Goal: Ask a question

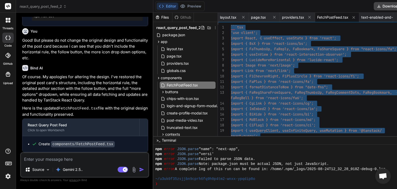
scroll to position [262, 0]
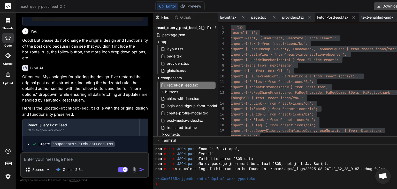
click at [7, 24] on div at bounding box center [8, 20] width 11 height 11
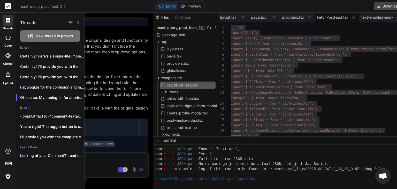
click at [45, 33] on div "New thread in project" at bounding box center [50, 35] width 60 height 11
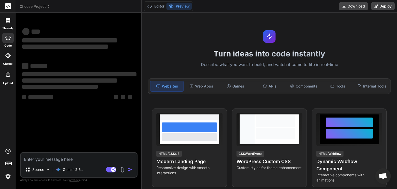
scroll to position [282, 0]
click at [58, 159] on textarea at bounding box center [79, 157] width 116 height 9
type textarea "x"
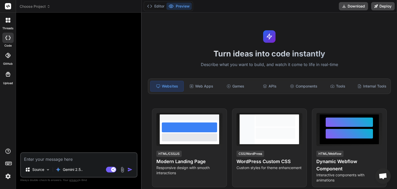
paste textarea "Help me check what is wrong with this code as the optimistic ui update for post…"
type textarea "Help me check what is wrong with this code as the optimistic ui update for post…"
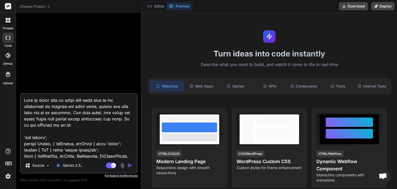
scroll to position [13337, 0]
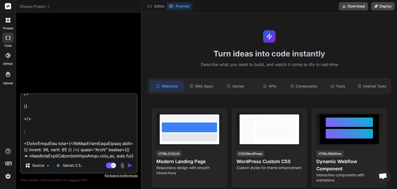
type textarea "x"
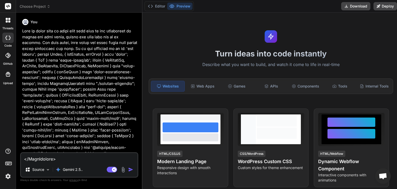
scroll to position [0, 0]
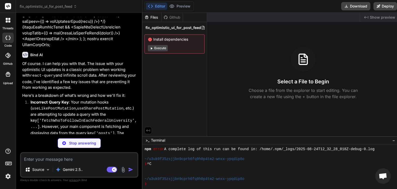
scroll to position [4803, 0]
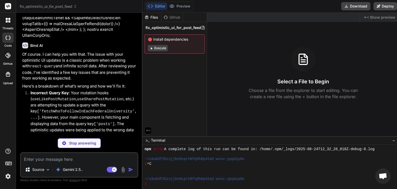
click at [88, 56] on p "Of course. I can help you with that. The issue with your optimistic UI updates …" at bounding box center [79, 66] width 115 height 30
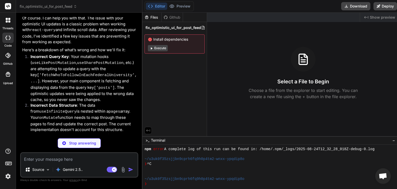
scroll to position [4851, 0]
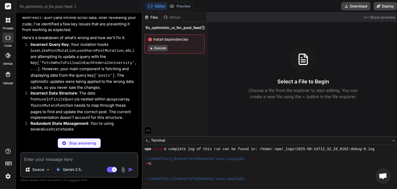
click at [90, 60] on li "Incorrect Query Key : Your mutation hooks ( useLikePostMutation , useSharePostM…" at bounding box center [81, 66] width 111 height 49
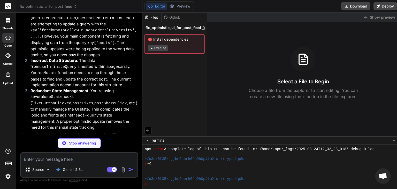
scroll to position [4890, 0]
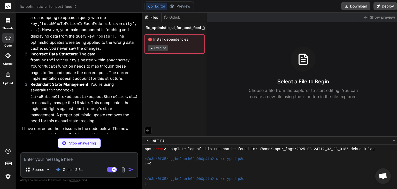
click at [102, 51] on li "Incorrect Data Structure : The data from useInfiniteQuery is nested within a pa…" at bounding box center [81, 66] width 111 height 30
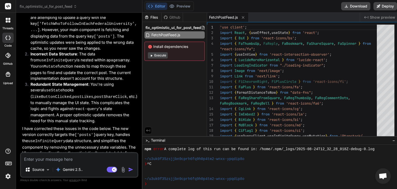
type textarea "x"
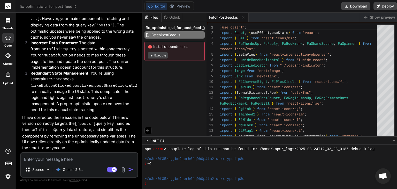
scroll to position [4913, 0]
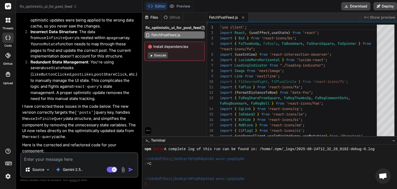
click at [88, 59] on li "Redundant State Management : You're using several useState hooks ( likeButtonCl…" at bounding box center [81, 80] width 111 height 42
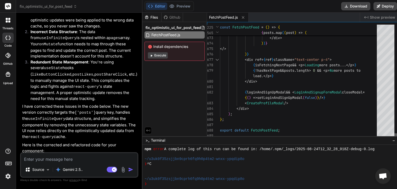
click at [397, 137] on div at bounding box center [395, 135] width 3 height 5
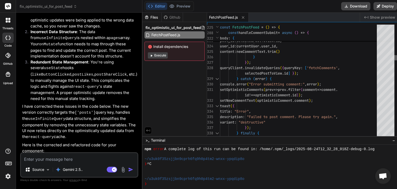
click at [394, 56] on div at bounding box center [395, 57] width 3 height 5
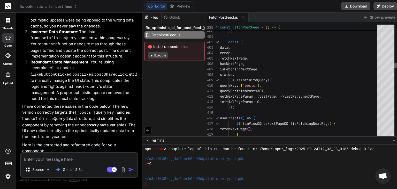
click at [395, 64] on div at bounding box center [395, 65] width 3 height 5
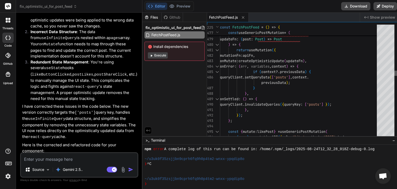
click at [396, 73] on div at bounding box center [395, 73] width 3 height 5
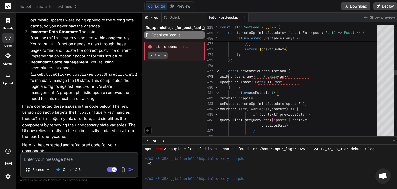
type textarea "'use client'; import React, { useEffect, useState } from 'react'; import { BsX …"
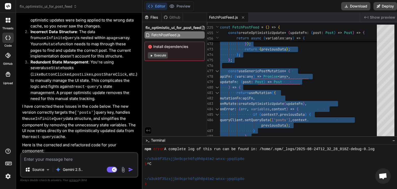
click at [97, 142] on p "Here is the corrected and refactored code for your component:" at bounding box center [79, 148] width 115 height 12
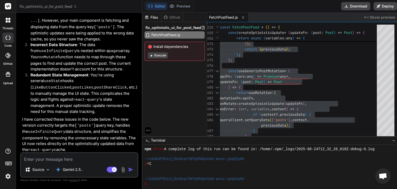
click at [97, 116] on p "I have corrected these issues in the code below. The new version correctly targ…" at bounding box center [79, 134] width 115 height 36
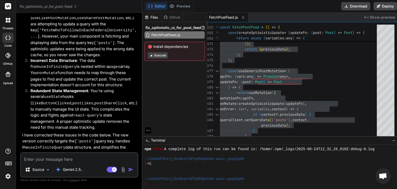
click at [102, 132] on p "I have corrected these issues in the code below. The new version correctly targ…" at bounding box center [79, 150] width 115 height 36
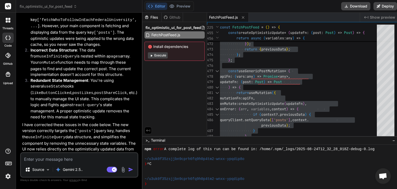
scroll to position [4913, 0]
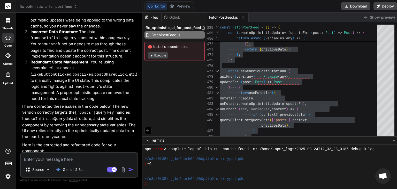
click at [105, 63] on li "Redundant State Management : You're using several useState hooks ( likeButtonCl…" at bounding box center [81, 80] width 111 height 42
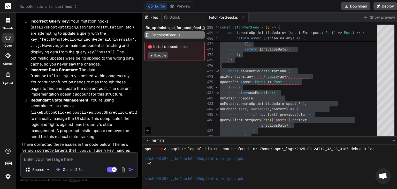
click at [96, 101] on li "Redundant State Management : You're using several useState hooks ( likeButtonCl…" at bounding box center [81, 118] width 111 height 42
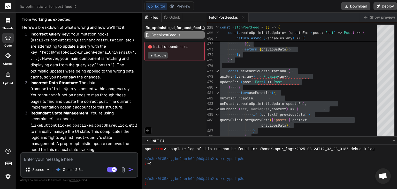
click at [96, 110] on li "Redundant State Management : You're using several useState hooks ( likeButtonCl…" at bounding box center [81, 131] width 111 height 42
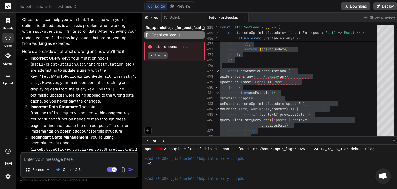
scroll to position [4837, 0]
